Goal: Information Seeking & Learning: Learn about a topic

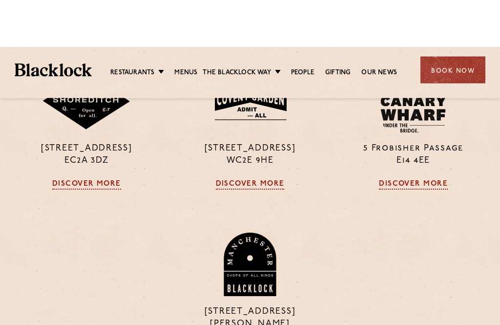
scroll to position [794, 0]
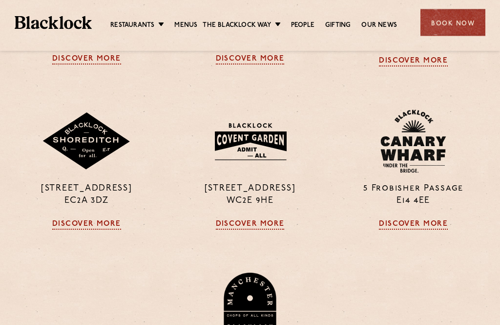
click at [84, 230] on link "Discover More" at bounding box center [86, 225] width 69 height 10
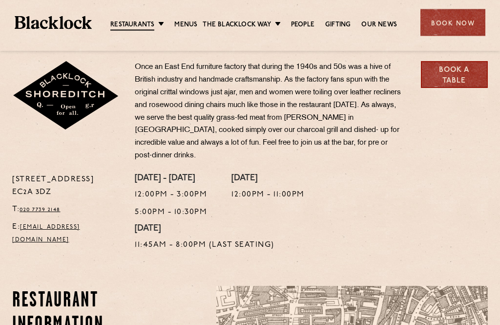
scroll to position [272, 0]
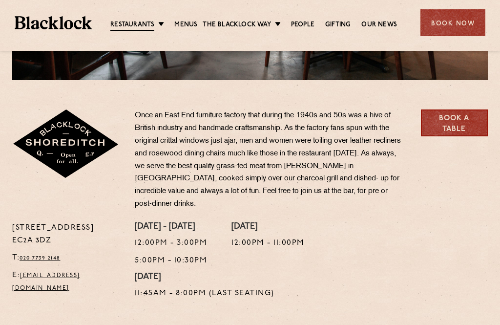
click at [192, 25] on link "Menus" at bounding box center [185, 25] width 23 height 10
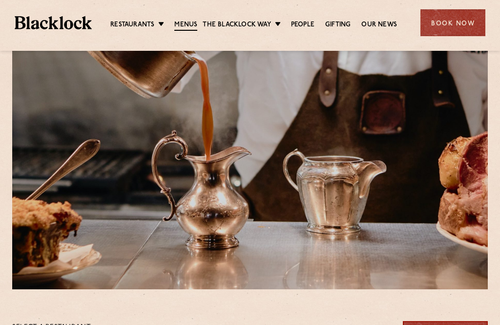
scroll to position [45, 0]
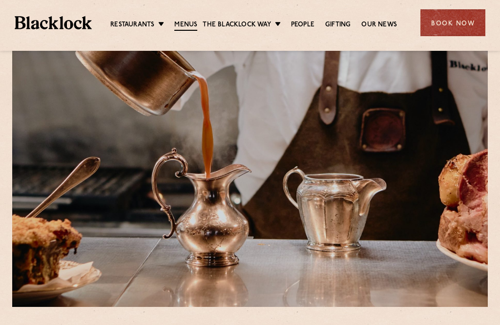
click at [192, 26] on link "Menus" at bounding box center [185, 25] width 23 height 11
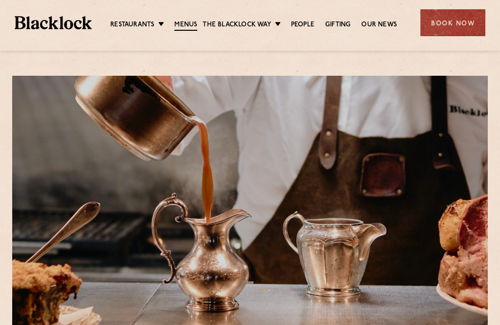
click at [0, 0] on link "Butcher Price [DATE]" at bounding box center [0, 0] width 0 height 0
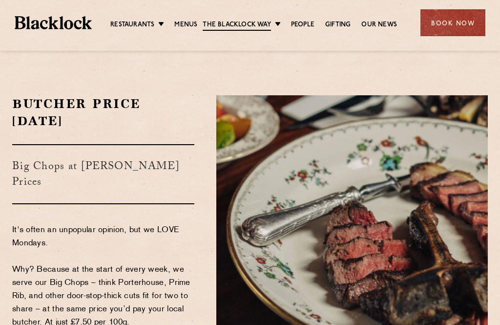
click at [0, 0] on link "[DATE] Roast" at bounding box center [0, 0] width 0 height 0
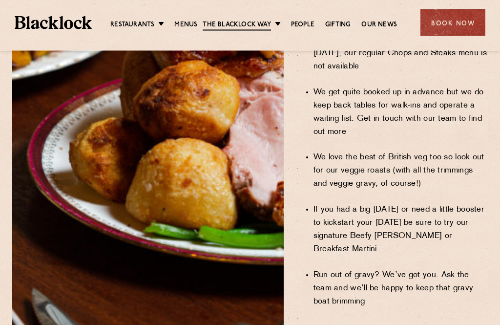
scroll to position [773, 0]
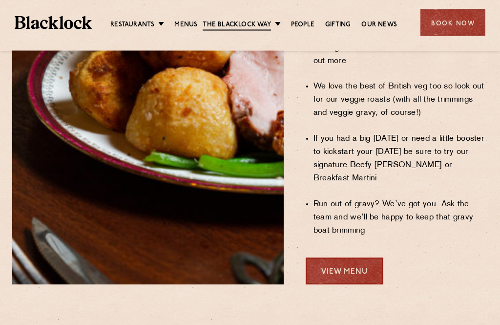
click at [338, 258] on link "View Menu" at bounding box center [345, 271] width 78 height 27
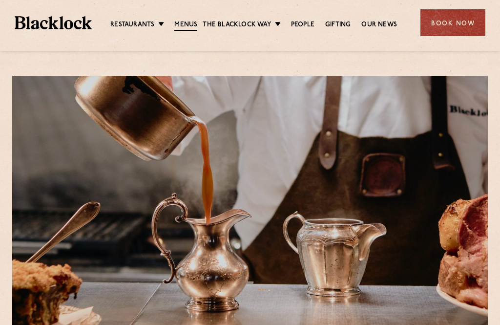
click at [250, 23] on link "The Blacklock Way" at bounding box center [237, 25] width 68 height 10
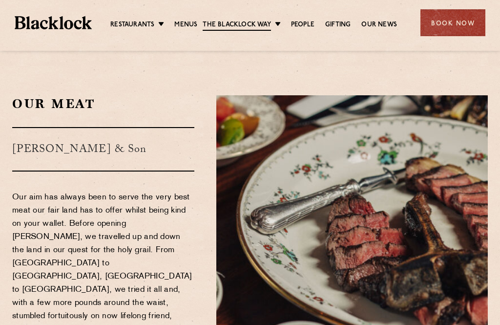
click at [0, 0] on link "[DATE] Roast" at bounding box center [0, 0] width 0 height 0
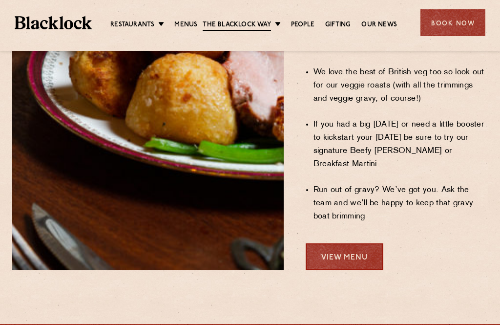
scroll to position [874, 0]
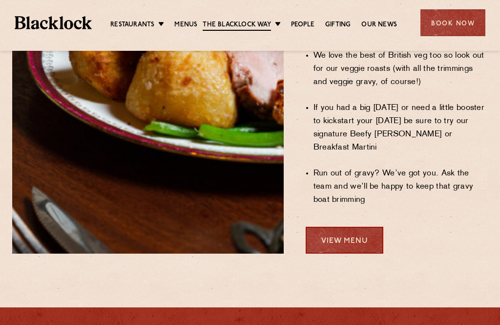
click at [366, 227] on link "View Menu" at bounding box center [345, 240] width 78 height 27
